Goal: Task Accomplishment & Management: Use online tool/utility

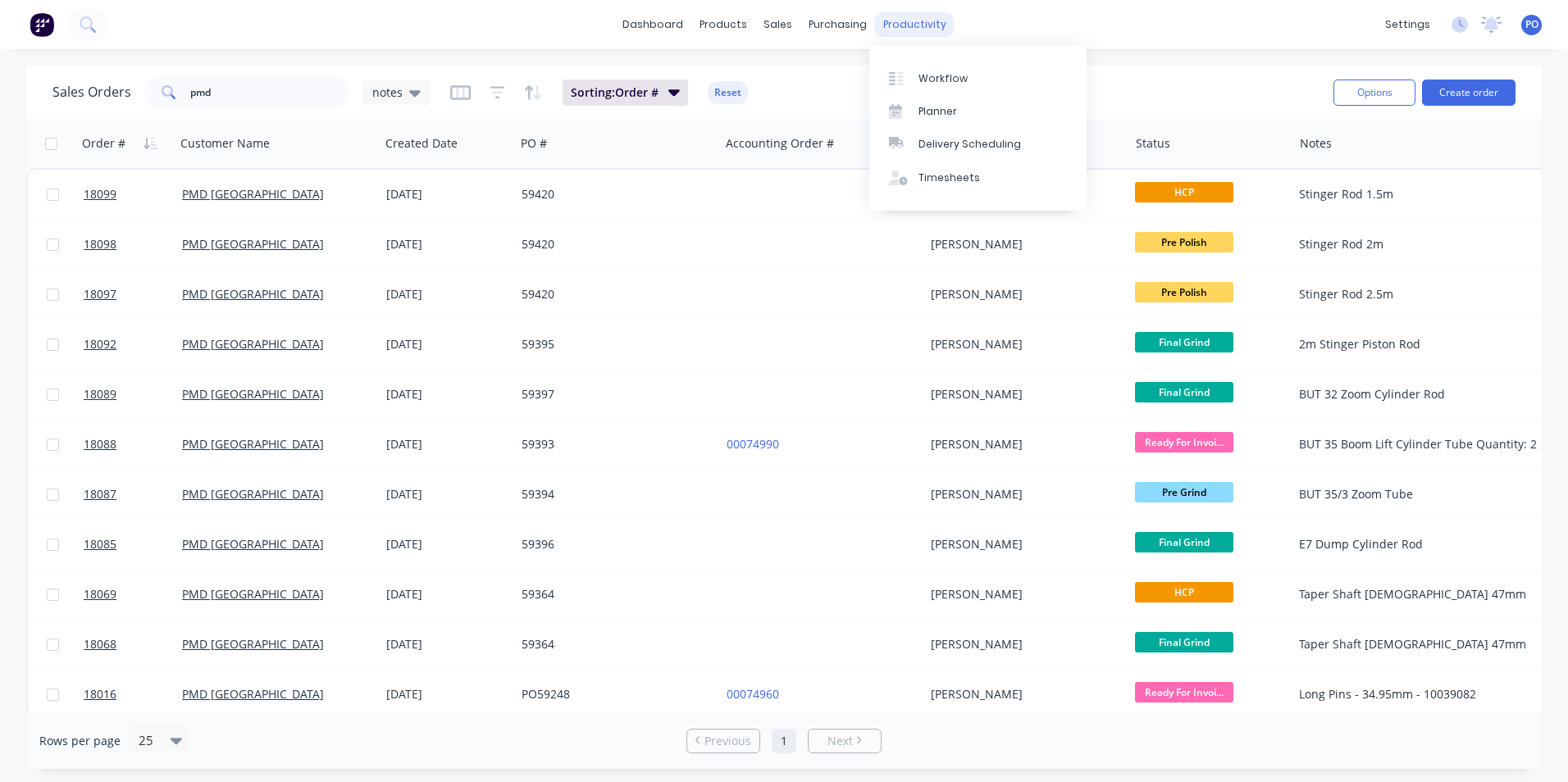
click at [907, 25] on div "productivity" at bounding box center [914, 24] width 79 height 24
click at [930, 76] on div "Workflow" at bounding box center [943, 79] width 49 height 15
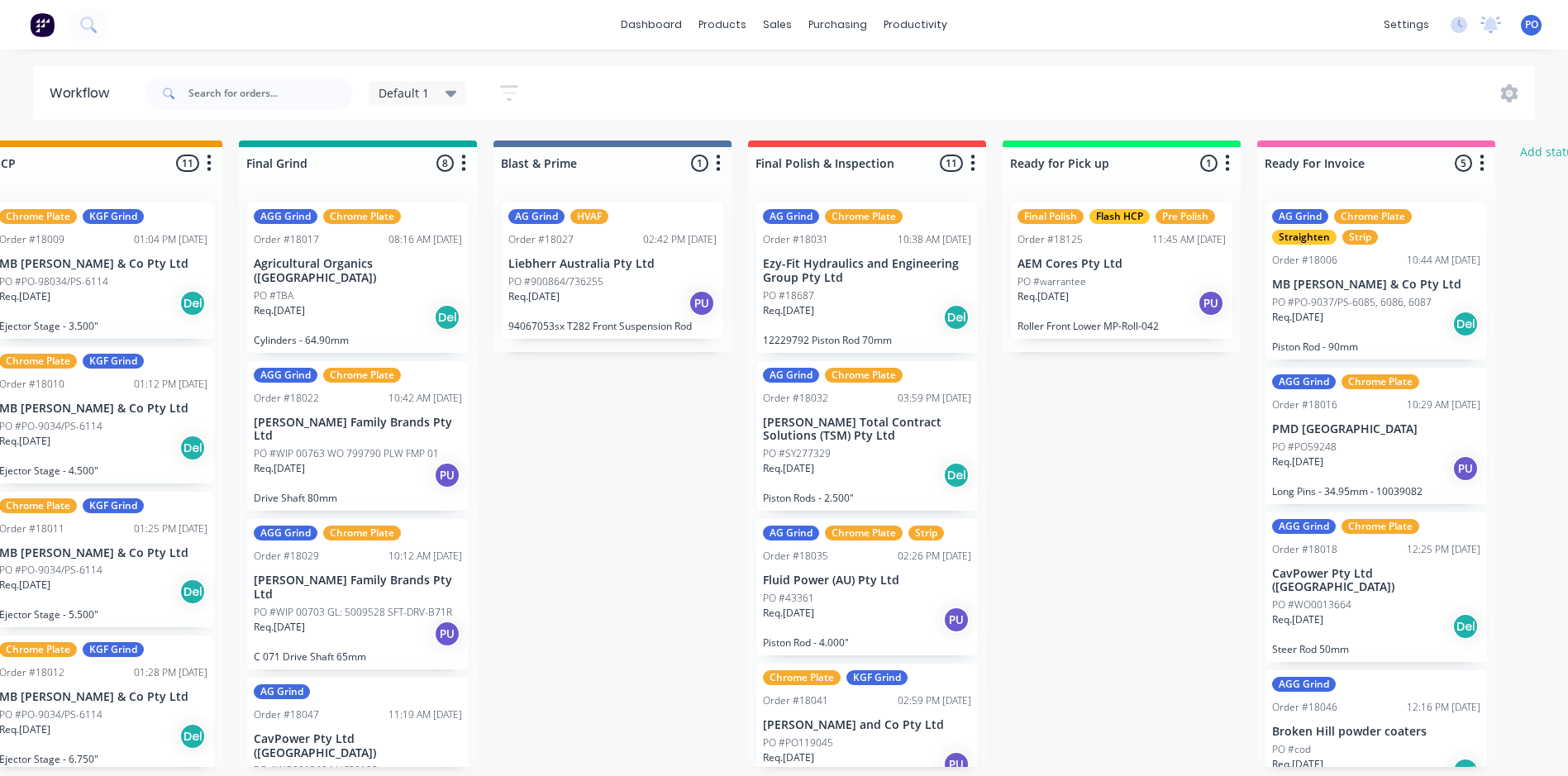
scroll to position [0, 2325]
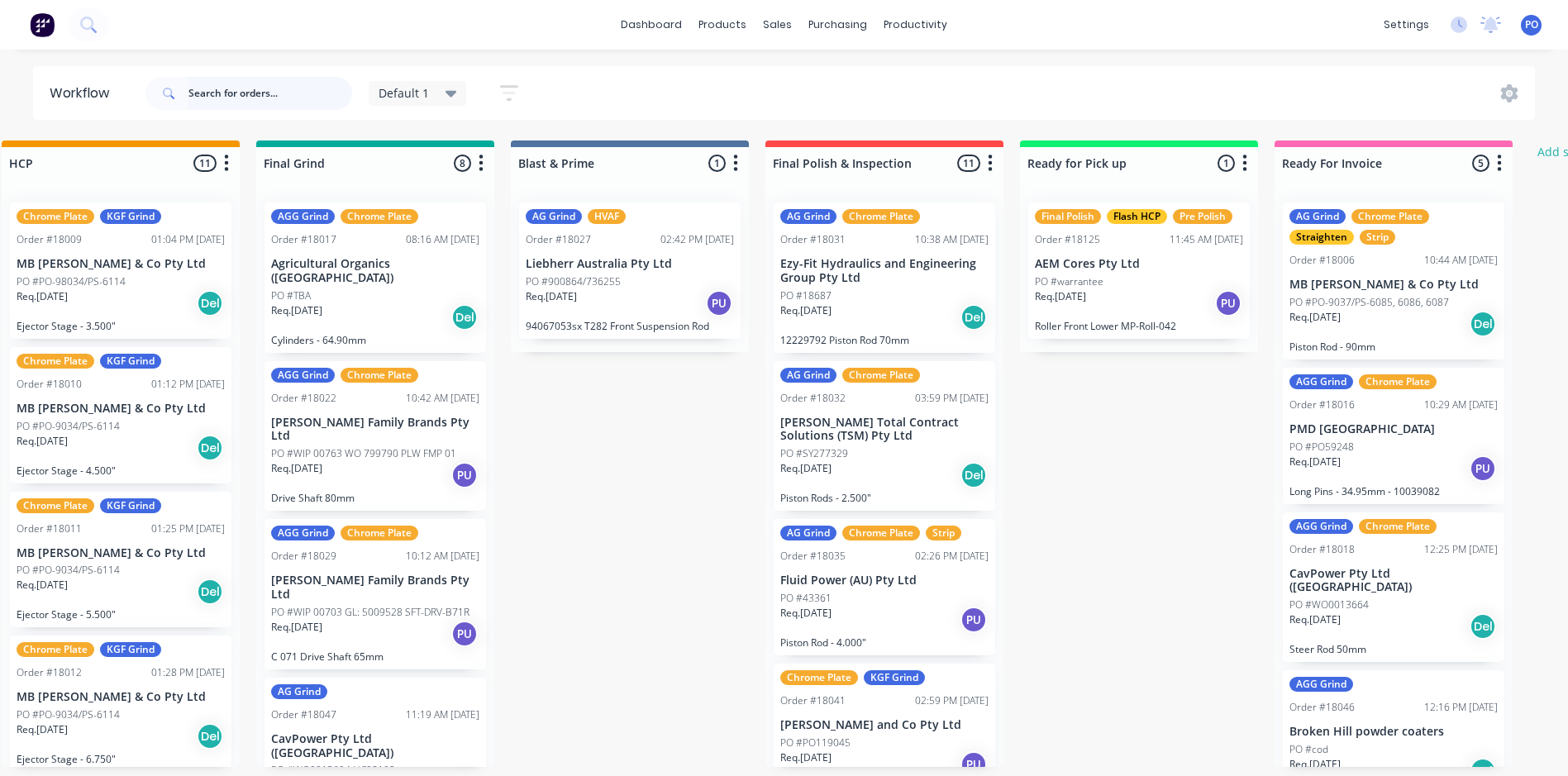
click at [265, 89] on input "text" at bounding box center [270, 93] width 163 height 33
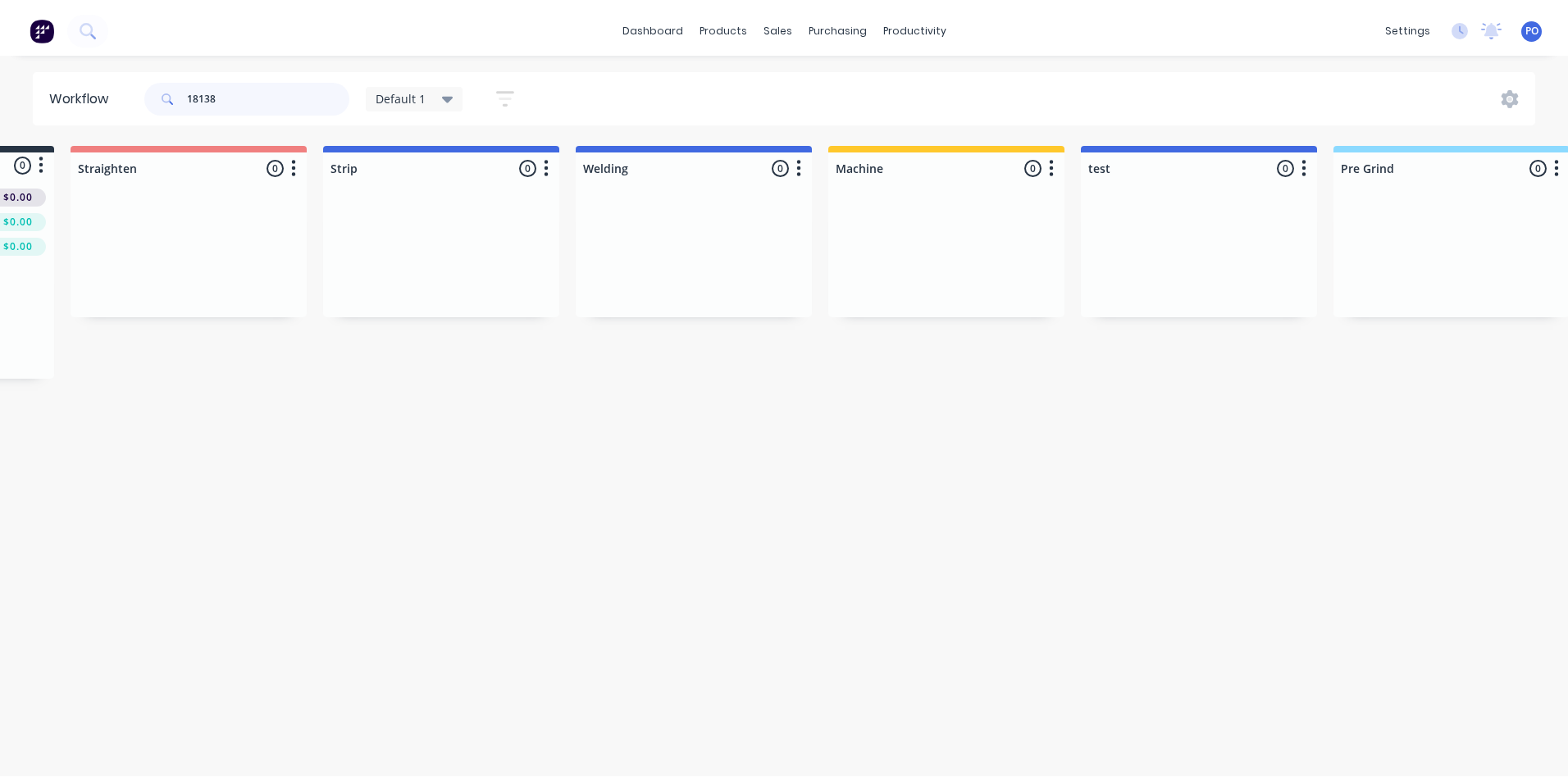
scroll to position [0, 0]
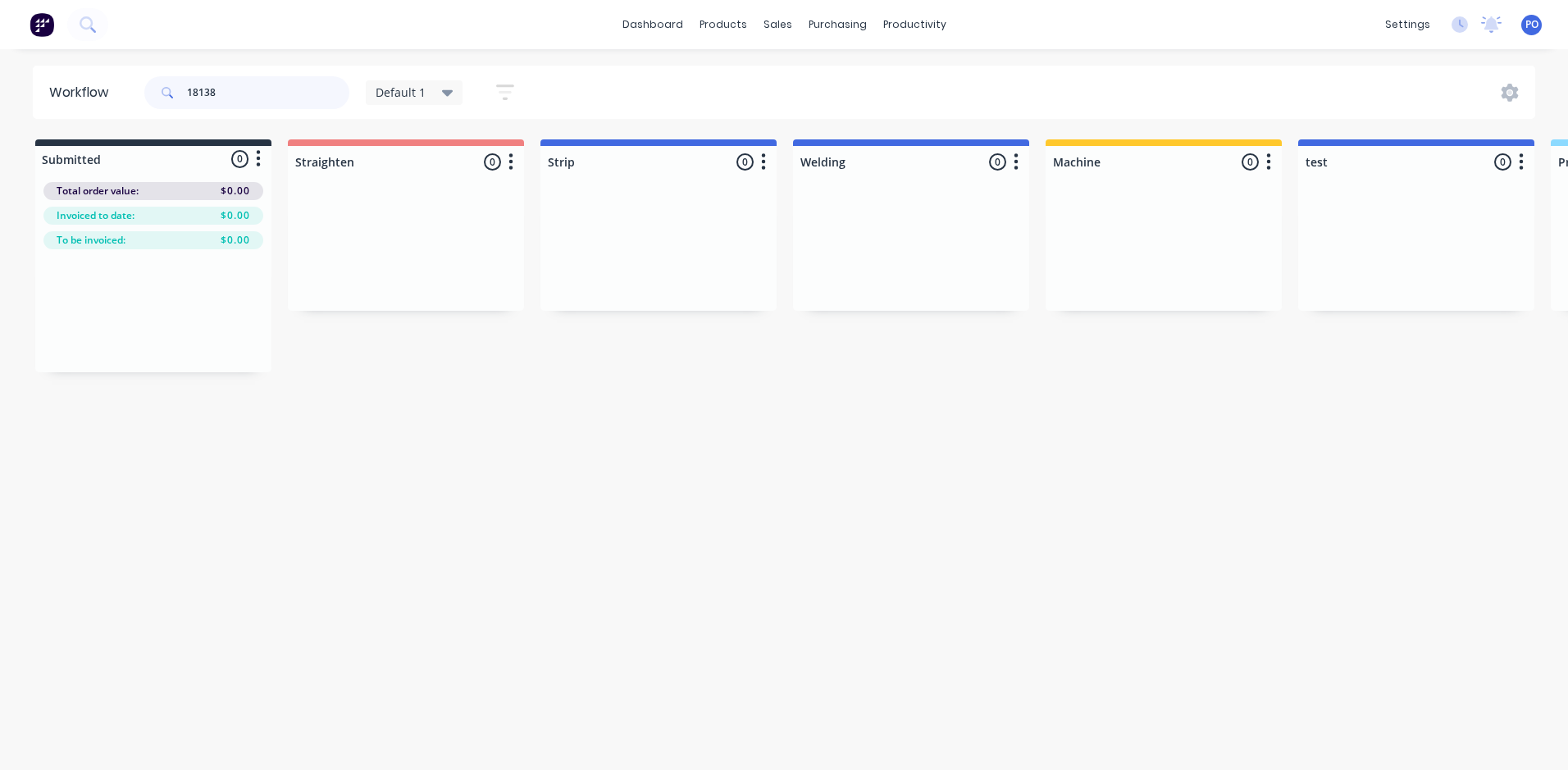
click at [211, 88] on input "18138" at bounding box center [268, 92] width 162 height 33
click at [209, 89] on input "18138" at bounding box center [268, 92] width 162 height 33
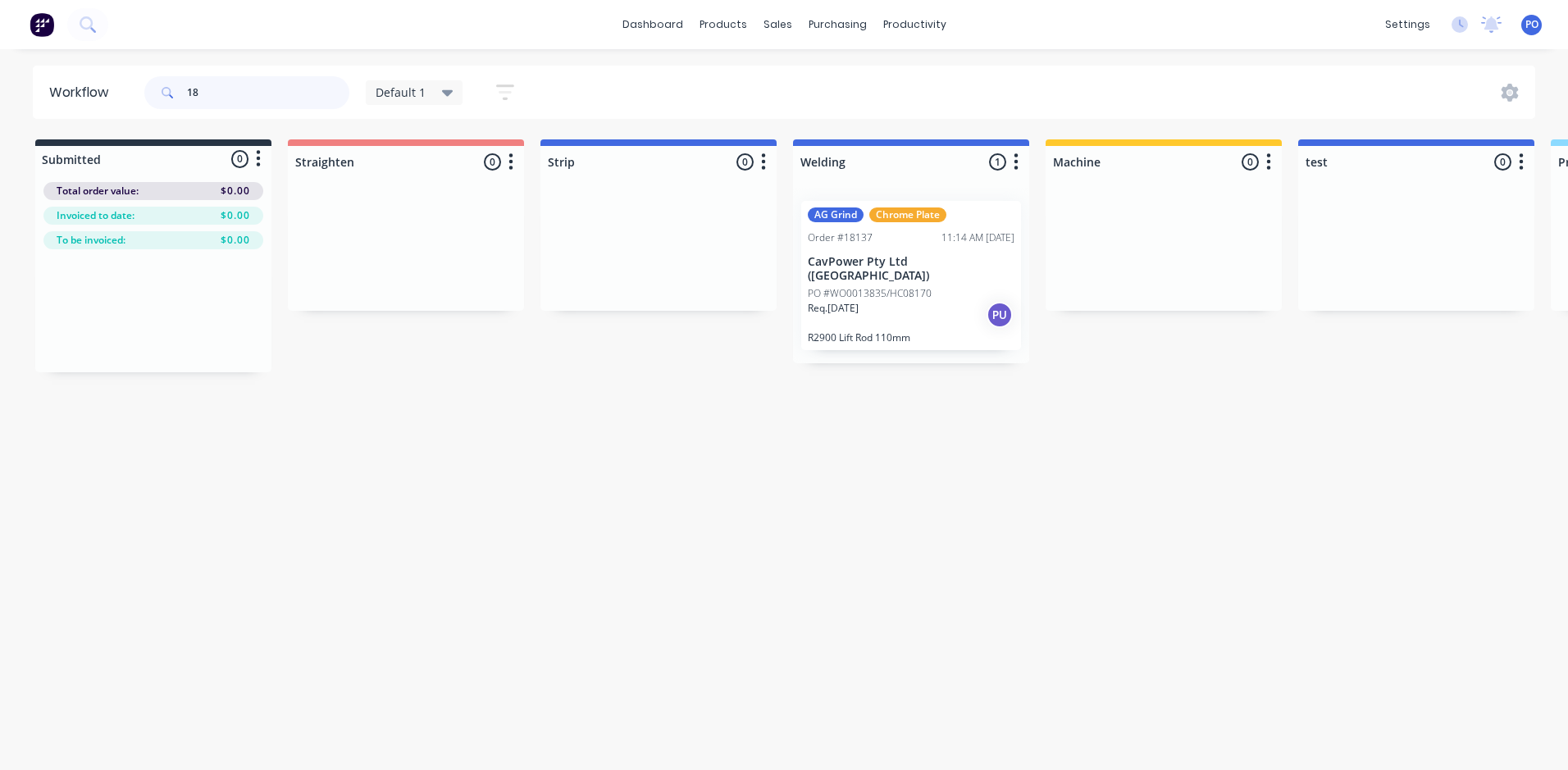
type input "1"
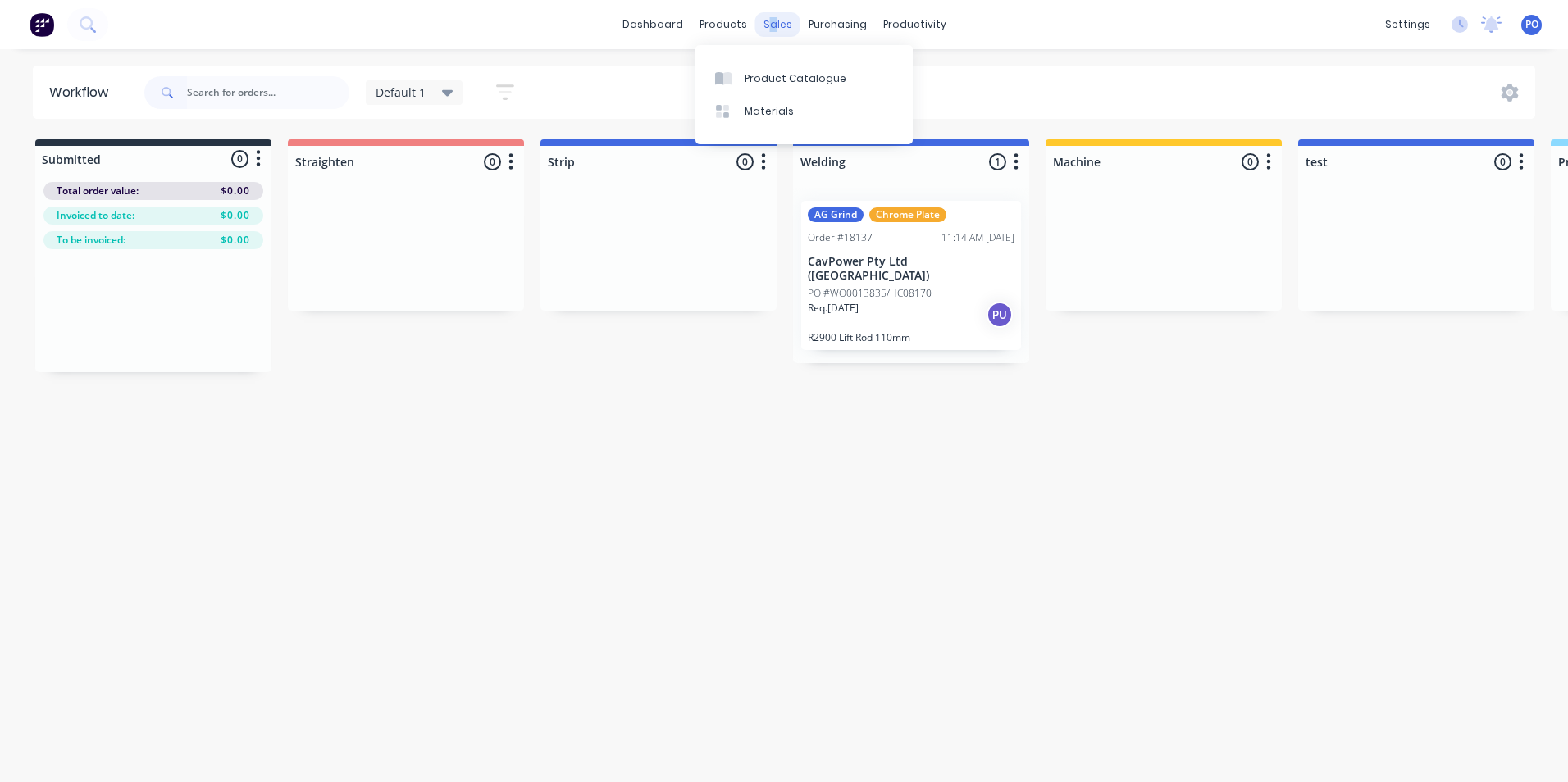
click at [774, 22] on div "sales" at bounding box center [777, 24] width 45 height 24
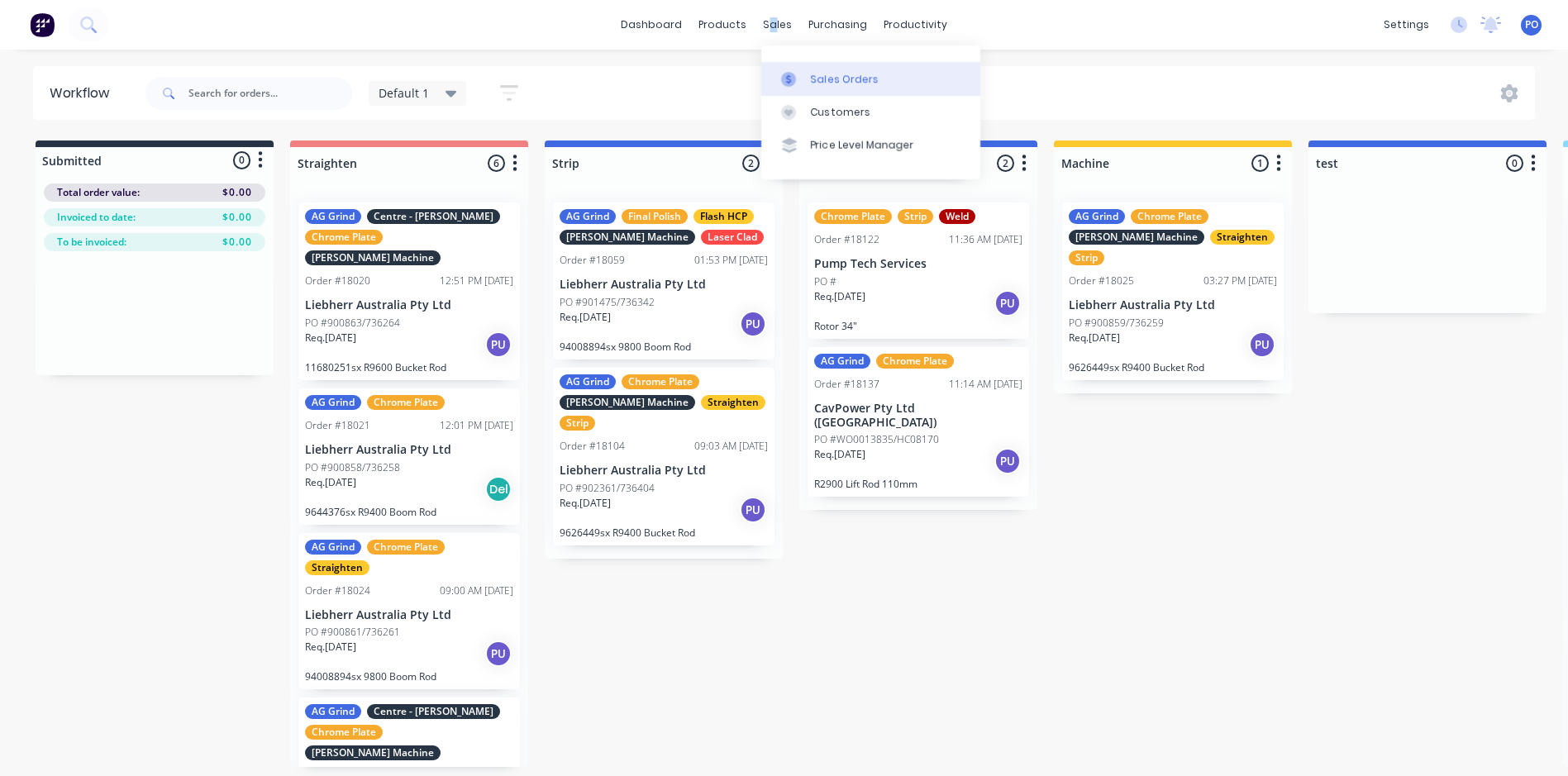
click at [864, 85] on div "Sales Orders" at bounding box center [844, 80] width 67 height 15
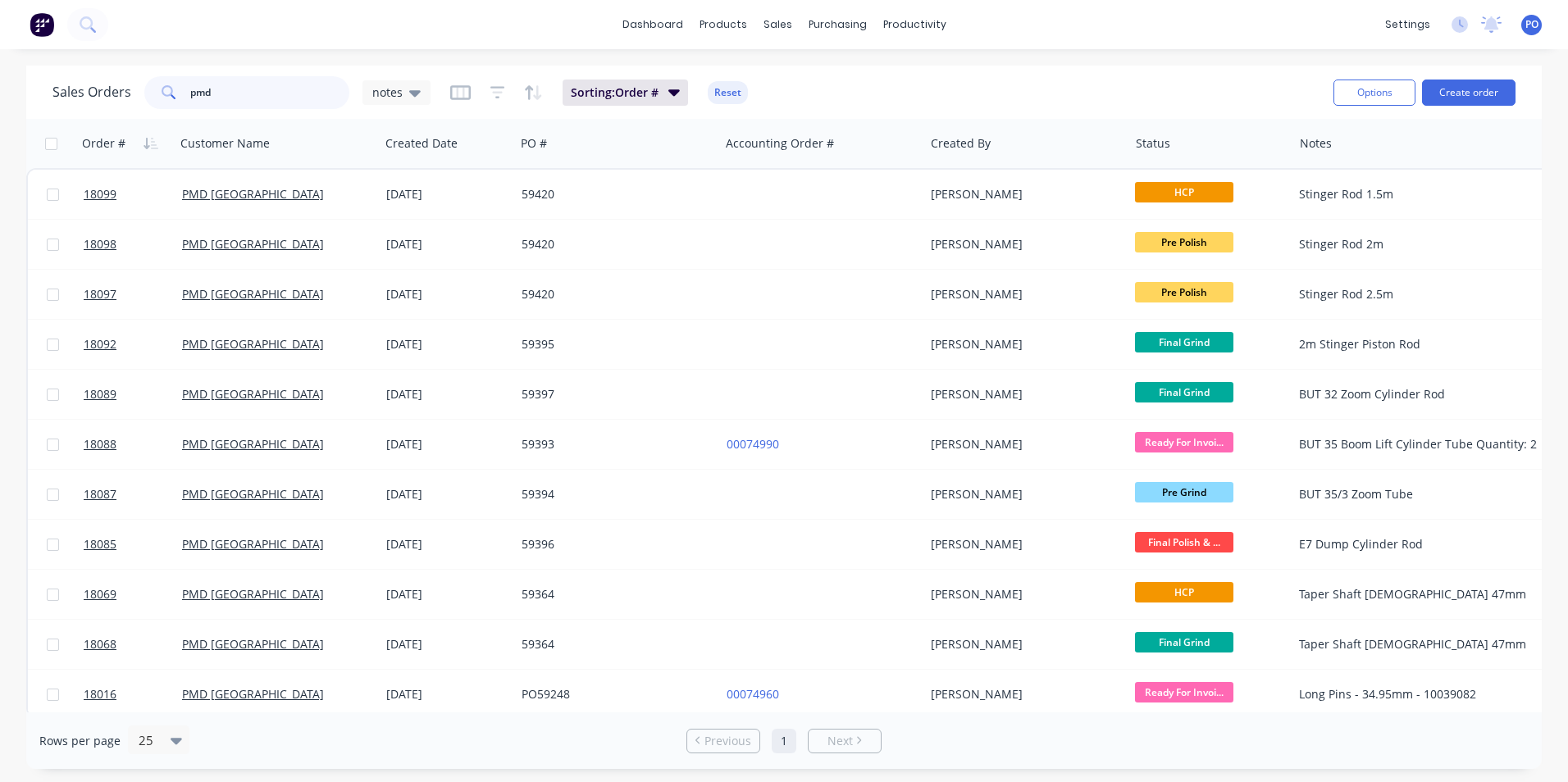
drag, startPoint x: 243, startPoint y: 95, endPoint x: 183, endPoint y: 95, distance: 60.0
click at [183, 95] on div "pmd" at bounding box center [247, 92] width 205 height 33
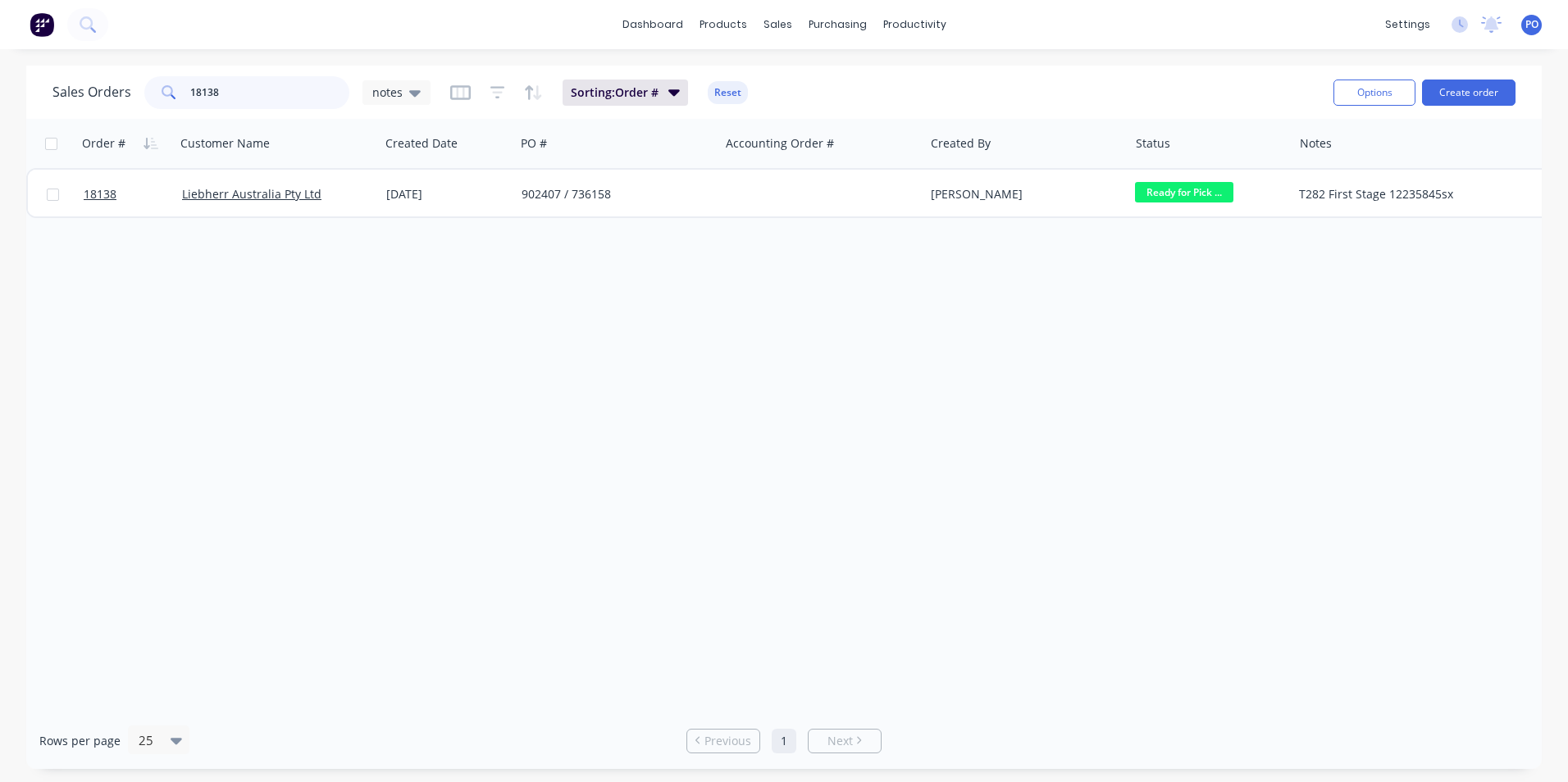
drag, startPoint x: 244, startPoint y: 98, endPoint x: 237, endPoint y: 90, distance: 10.6
click at [243, 94] on input "18138" at bounding box center [270, 92] width 160 height 33
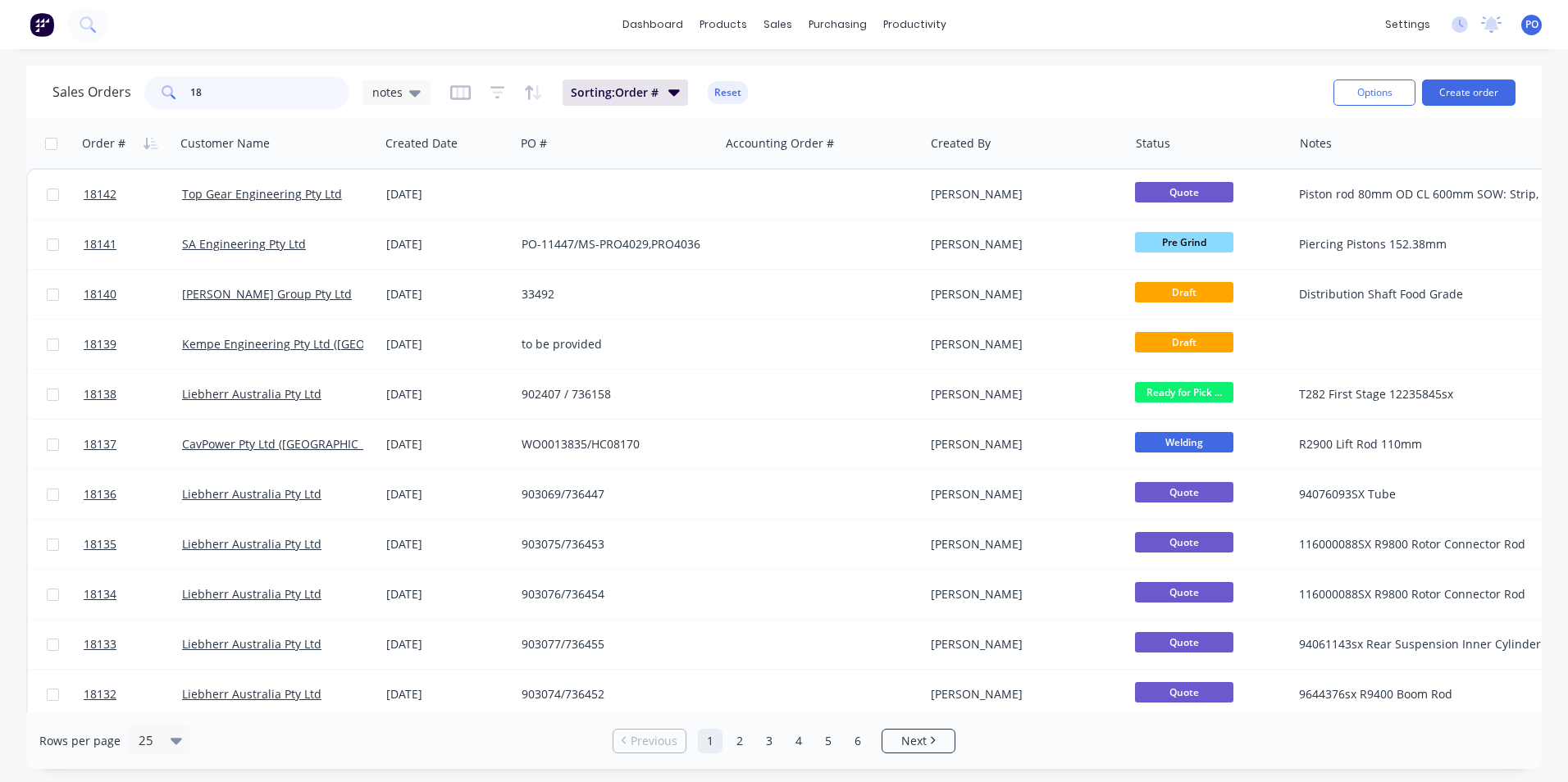
click at [221, 85] on input "18" at bounding box center [270, 92] width 160 height 33
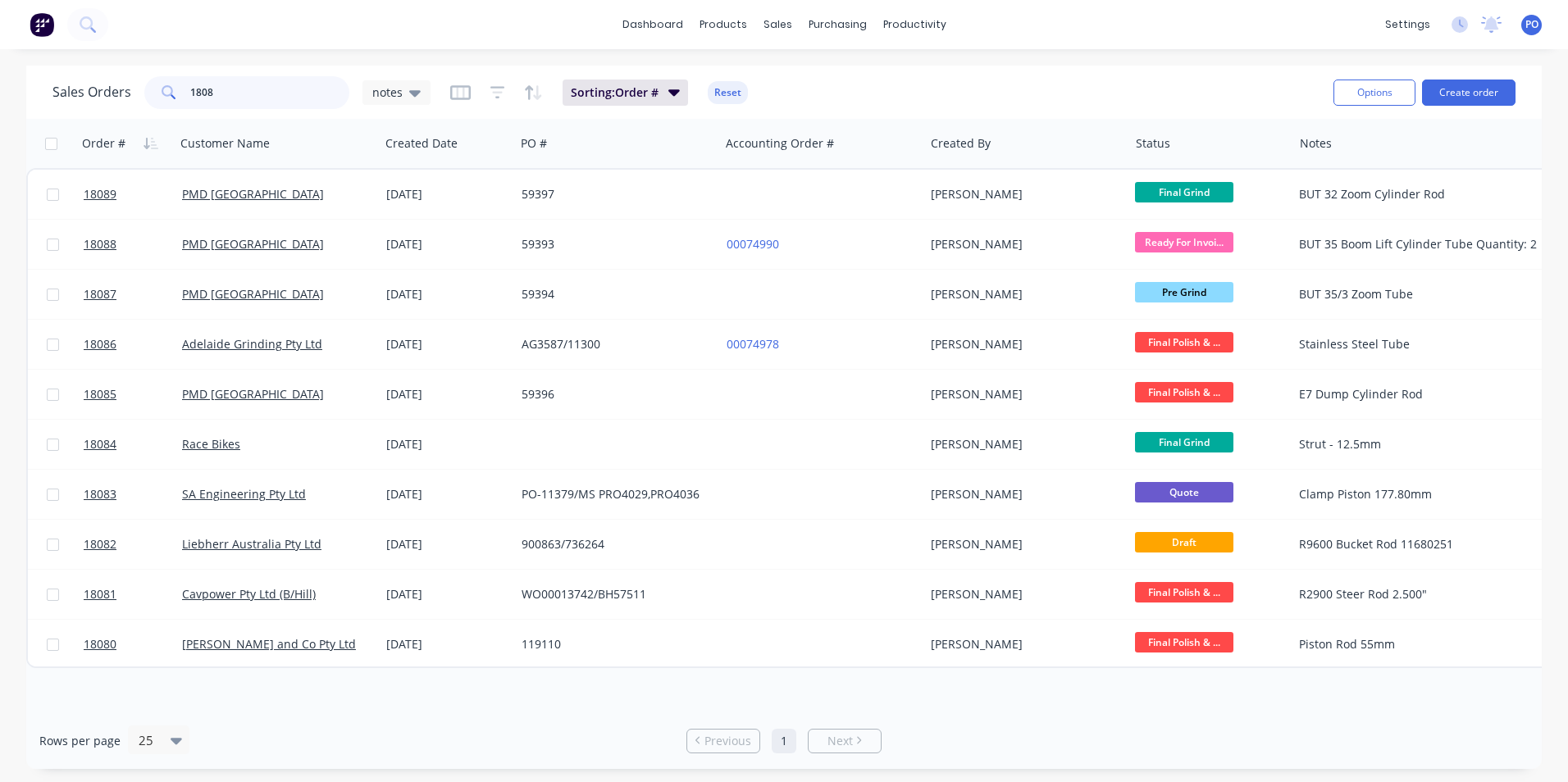
type input "1808"
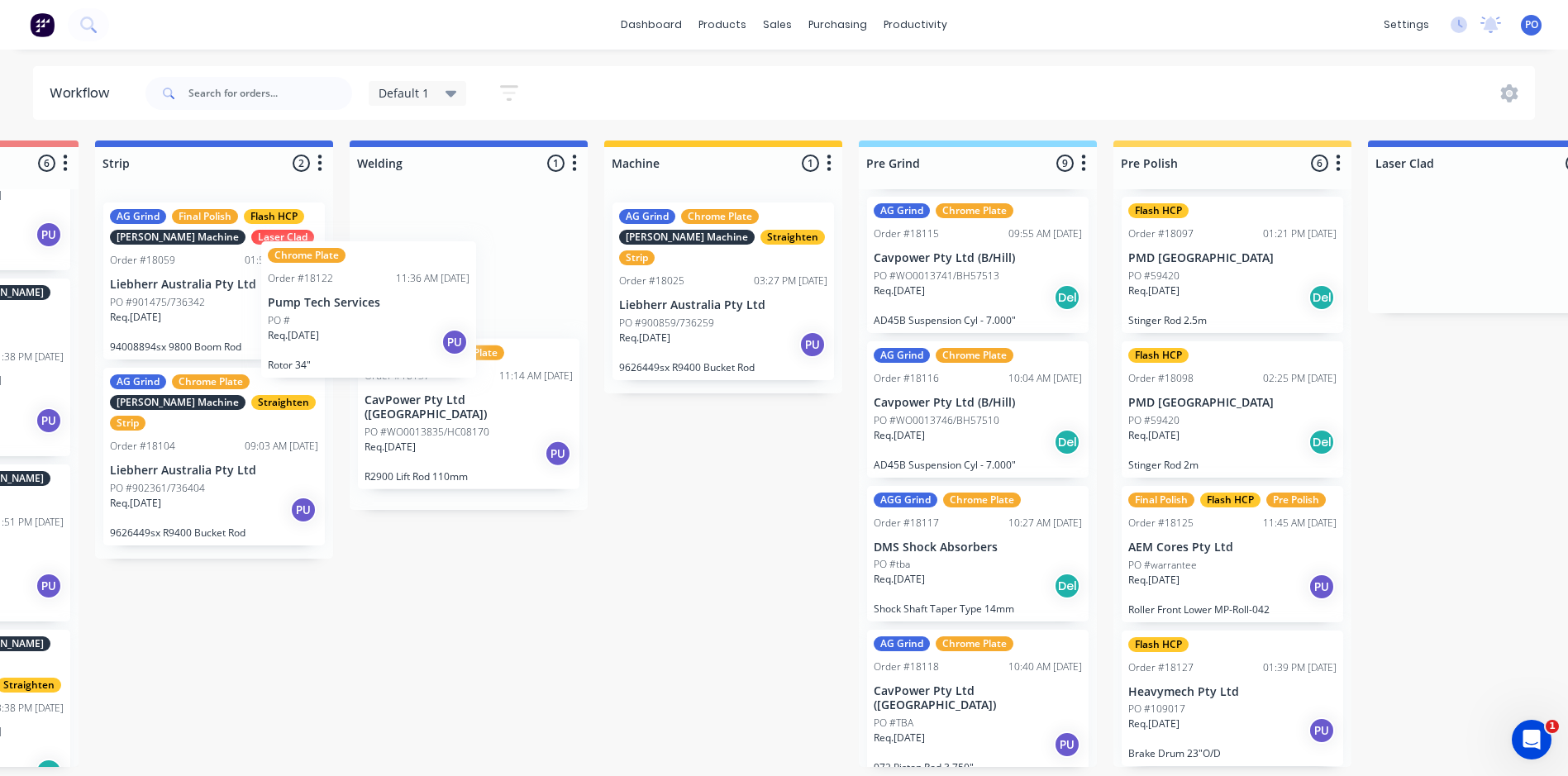
scroll to position [3, 447]
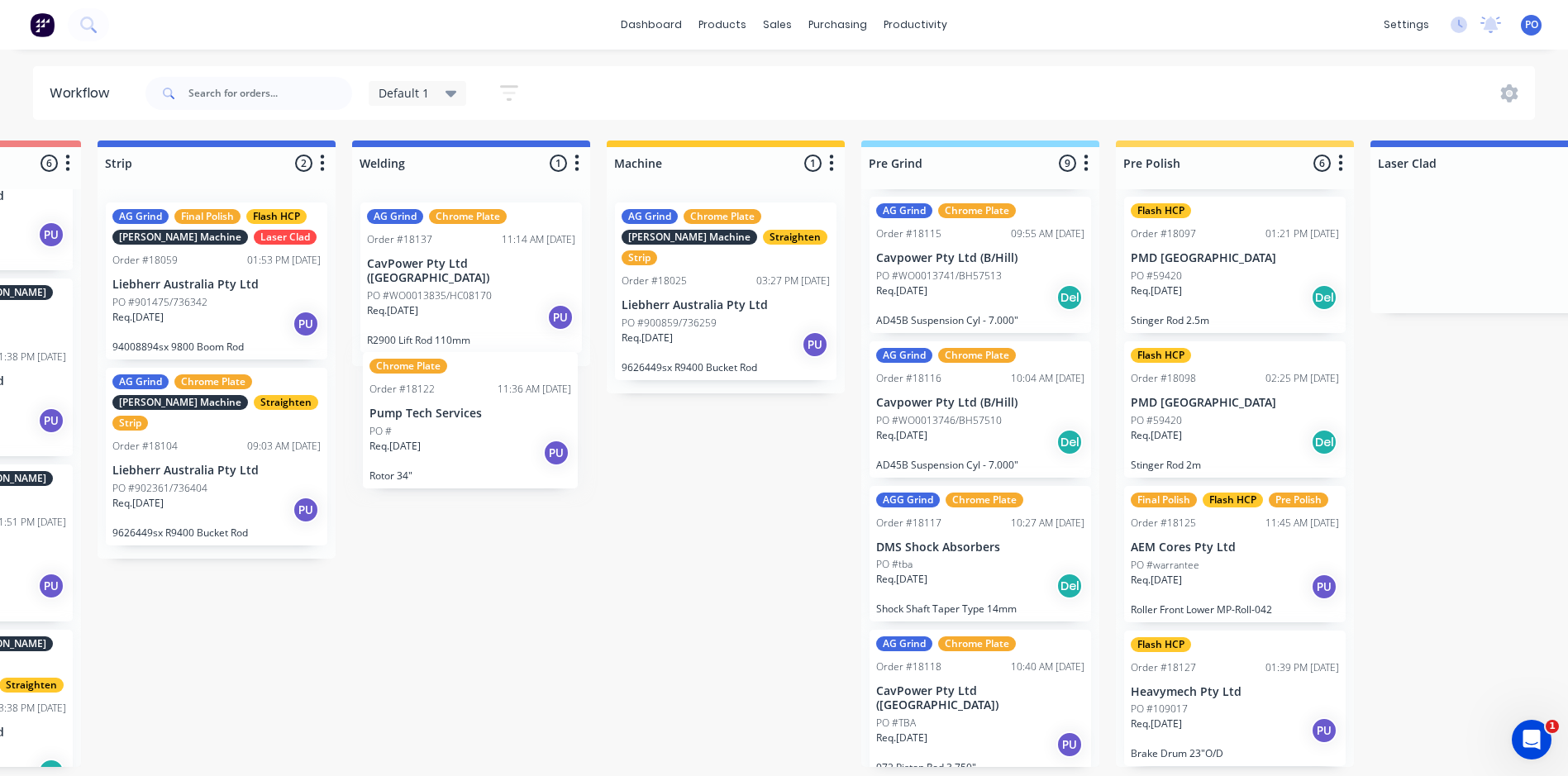
drag, startPoint x: 976, startPoint y: 653, endPoint x: 490, endPoint y: 379, distance: 557.9
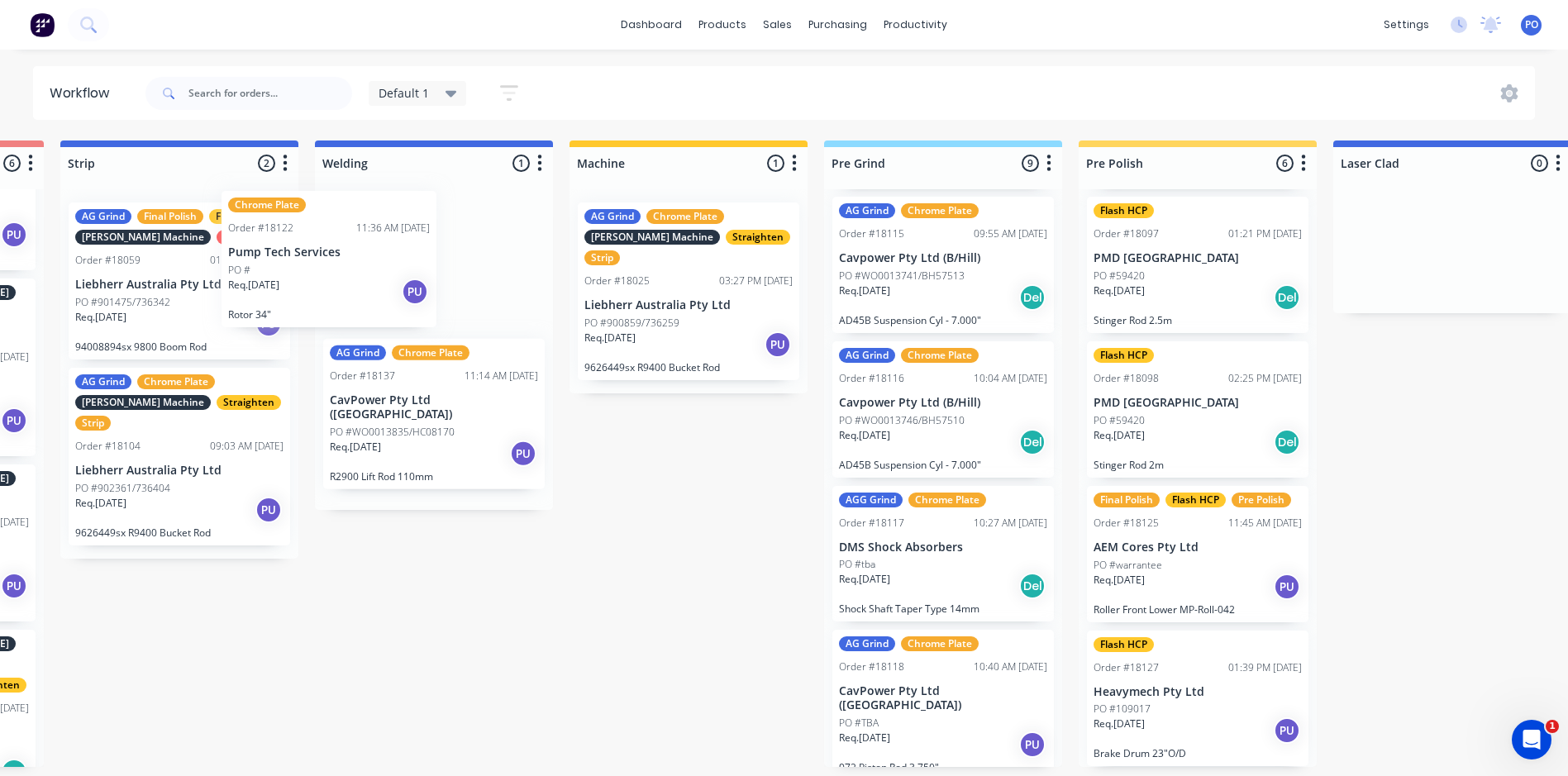
scroll to position [3, 481]
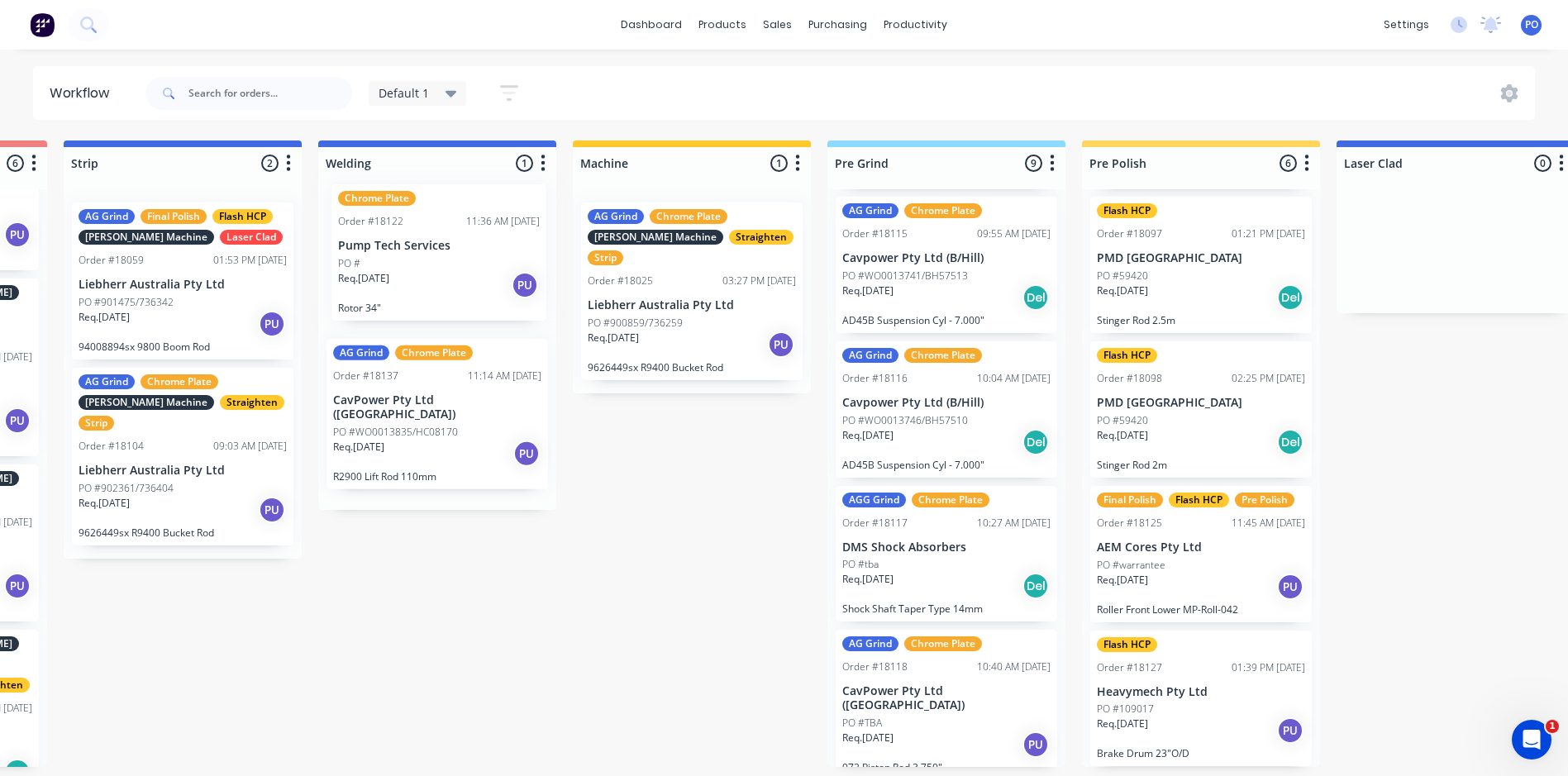
drag, startPoint x: 760, startPoint y: 677, endPoint x: 464, endPoint y: 232, distance: 534.5
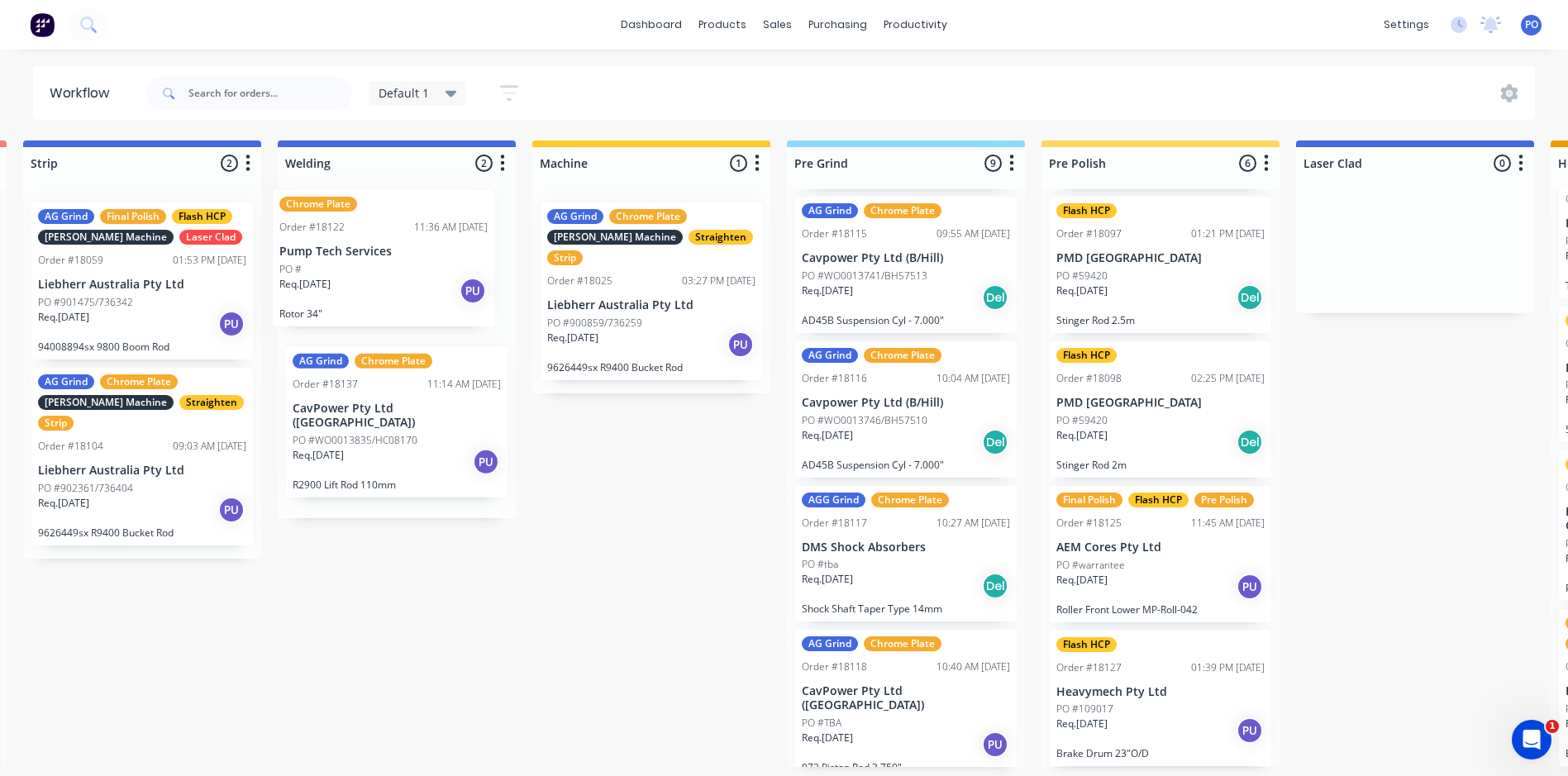
scroll to position [3, 512]
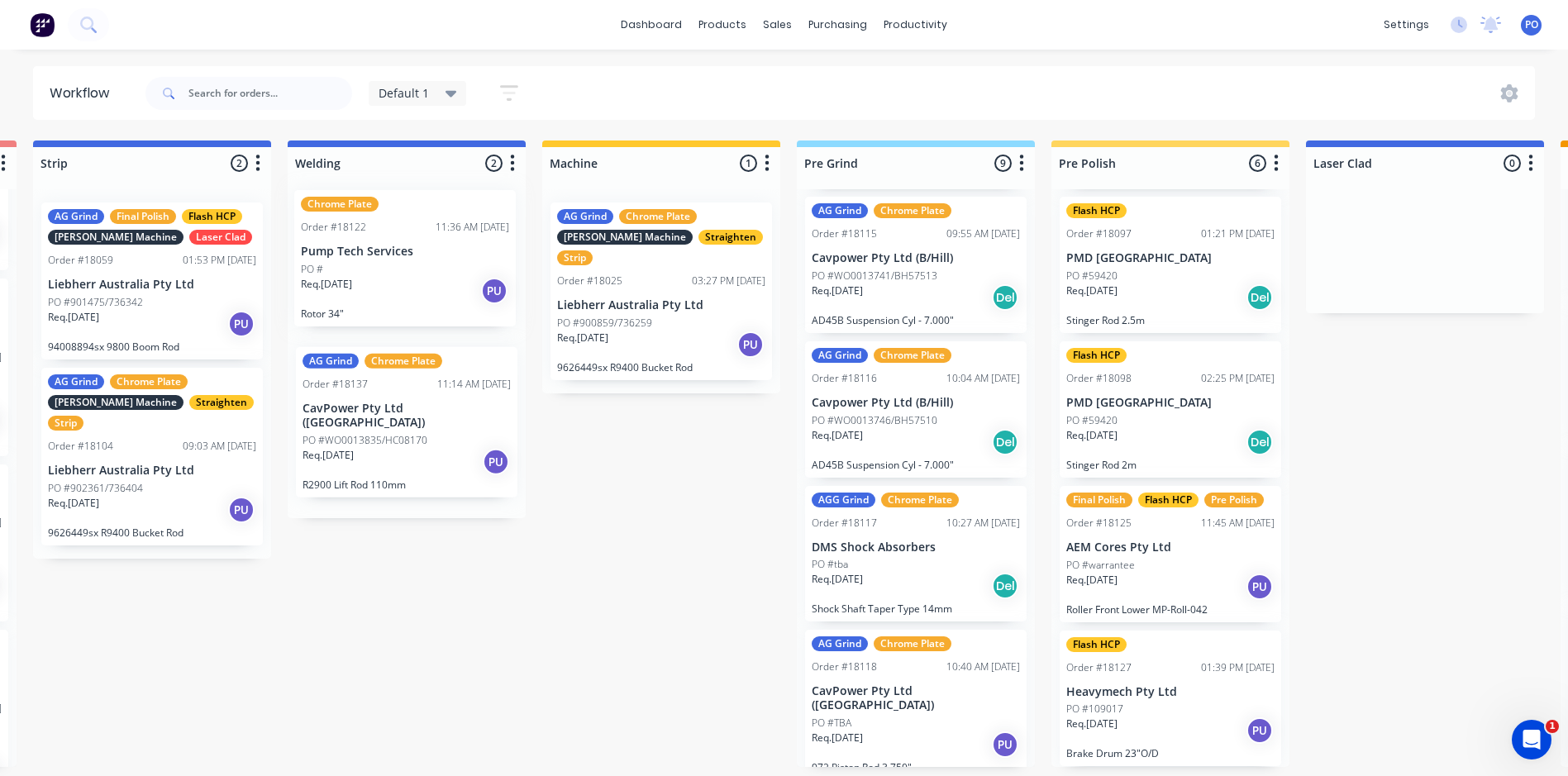
drag, startPoint x: 466, startPoint y: 283, endPoint x: 415, endPoint y: 274, distance: 51.8
click at [415, 274] on div "Chrome Plate Order #18122 11:36 AM [DATE] Pump Tech Services PO # Req. [DATE] P…" at bounding box center [406, 353] width 238 height 329
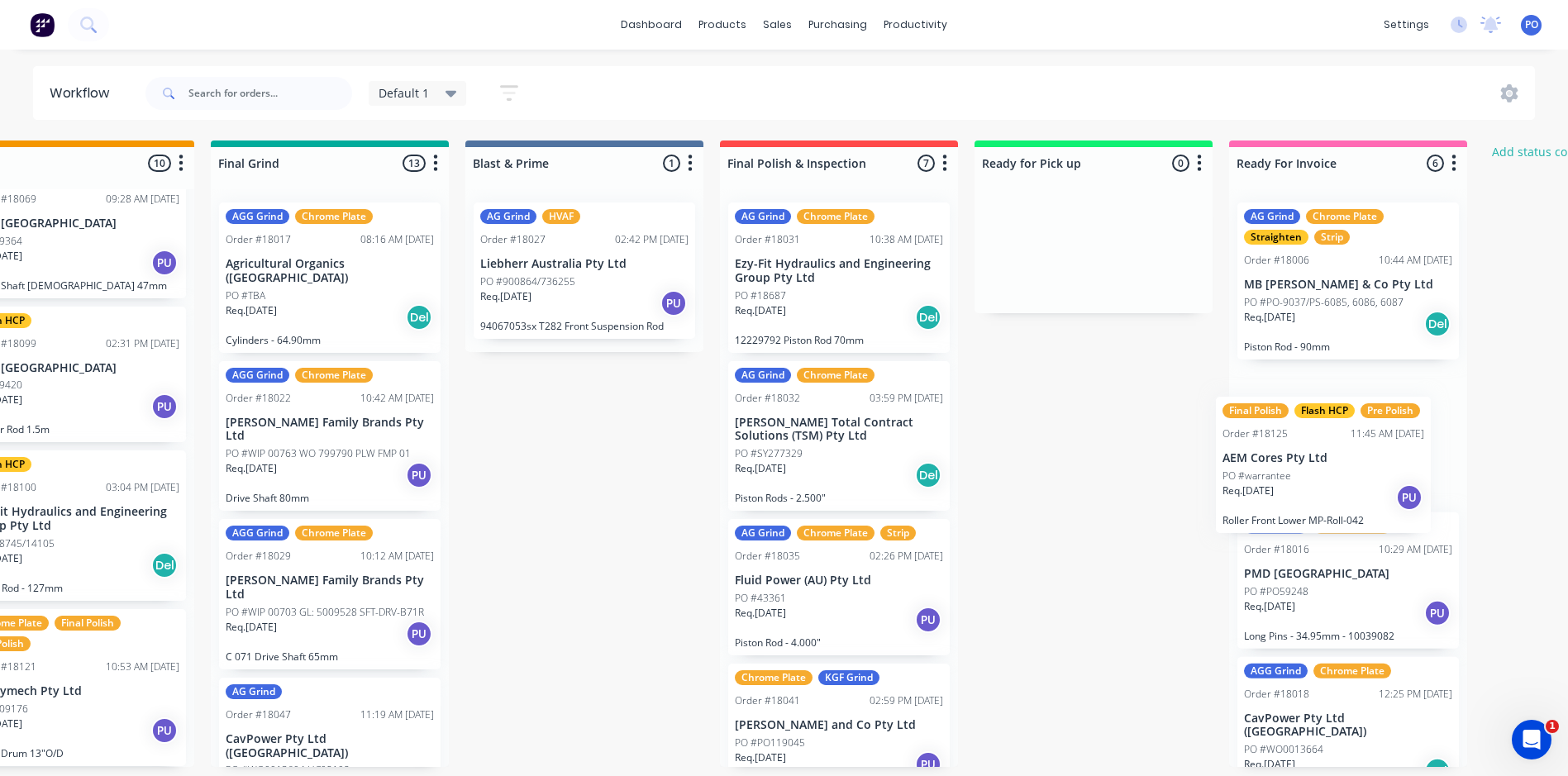
scroll to position [3, 2116]
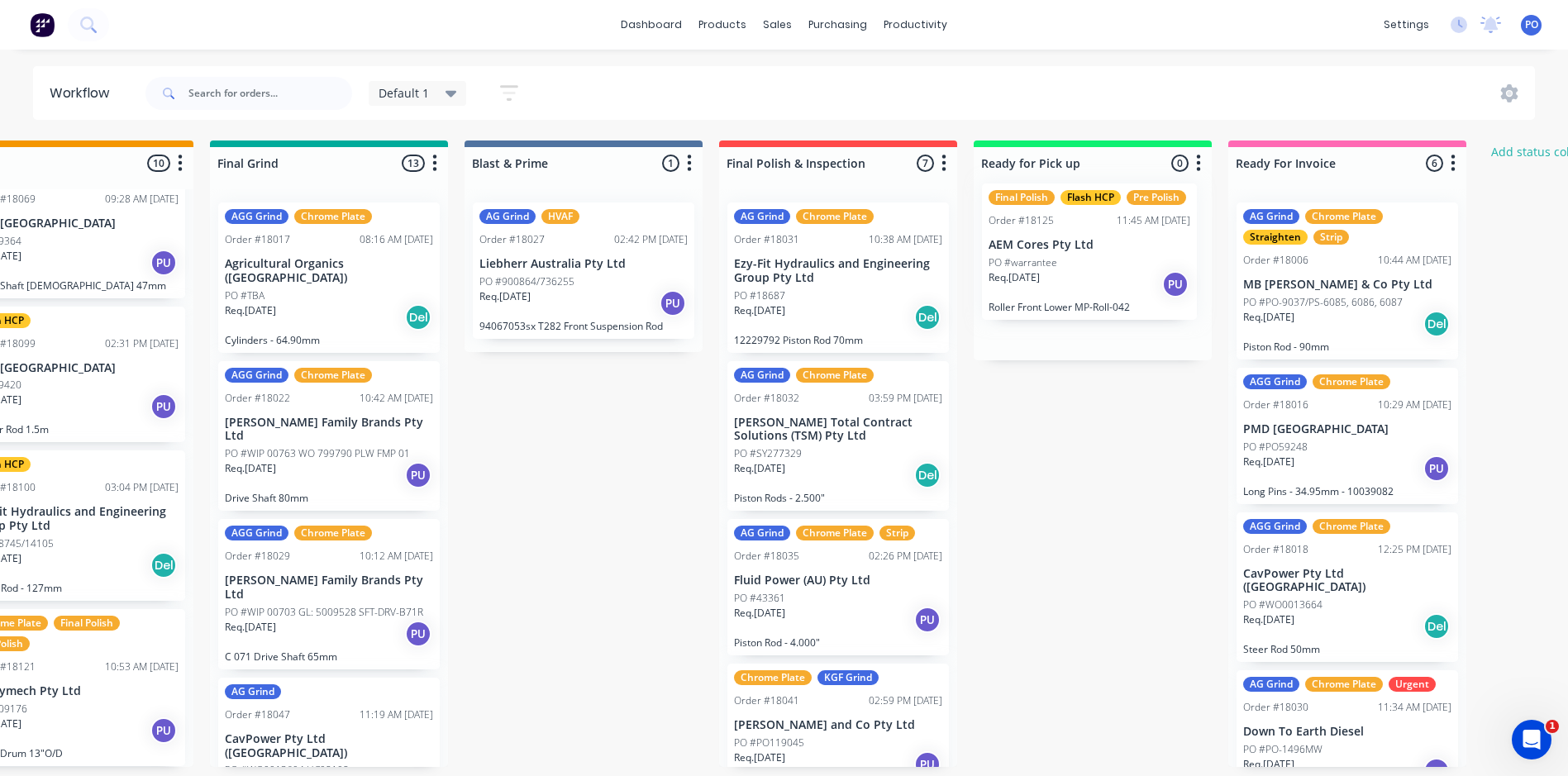
drag, startPoint x: 1143, startPoint y: 557, endPoint x: 1070, endPoint y: 256, distance: 309.7
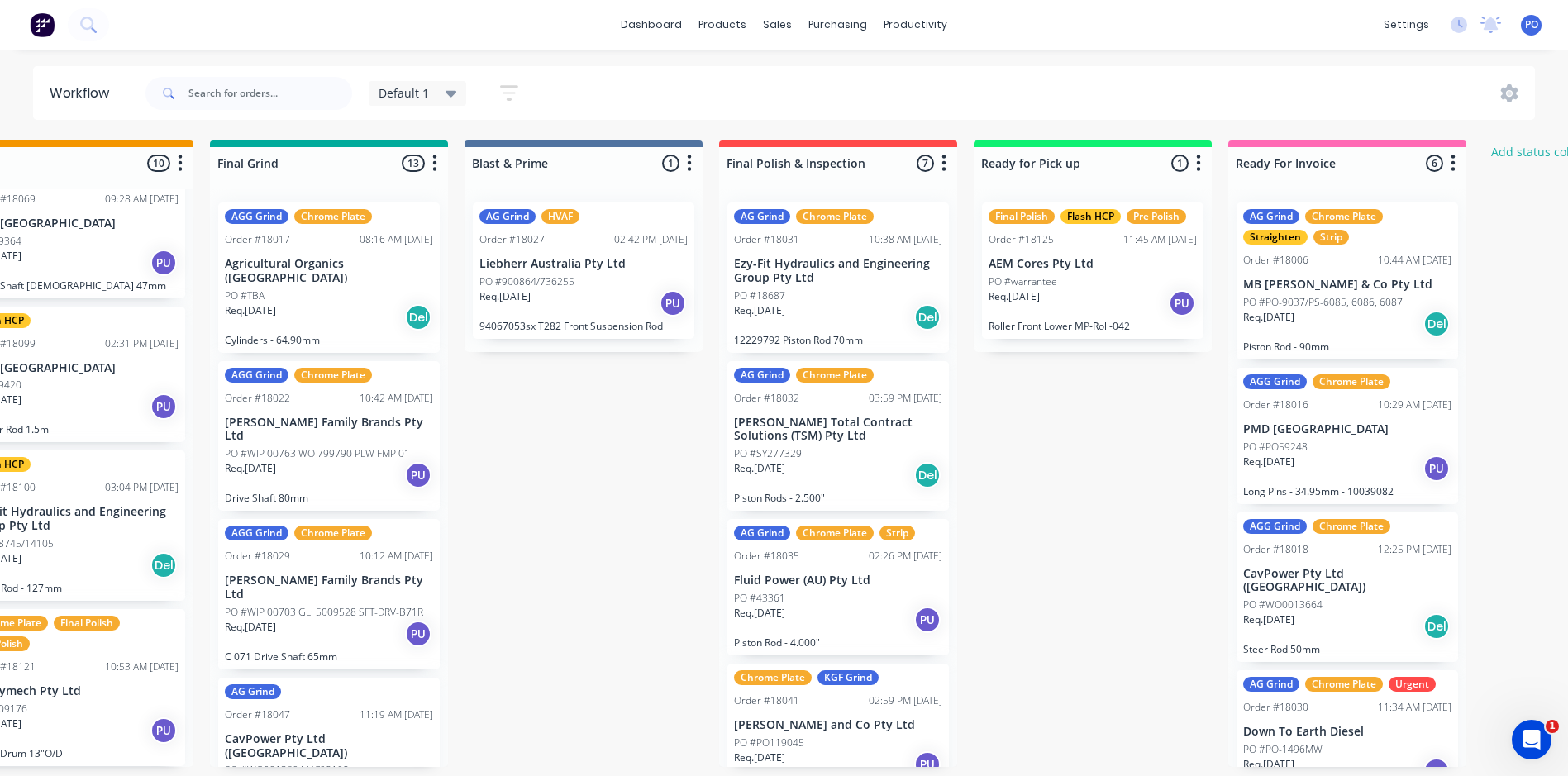
scroll to position [179, 0]
